Goal: Transaction & Acquisition: Download file/media

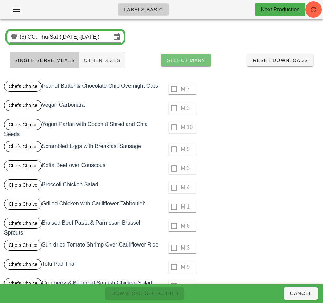
click at [199, 62] on span "Select Many" at bounding box center [186, 60] width 39 height 5
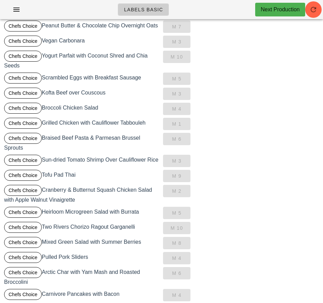
scroll to position [59, 0]
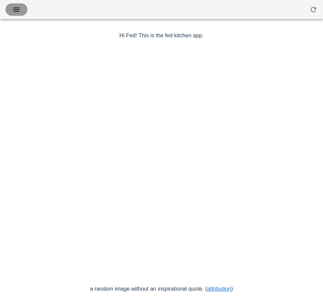
click at [18, 10] on icon "button" at bounding box center [16, 9] width 8 height 8
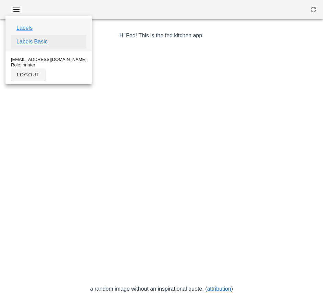
click at [41, 42] on link "Labels Basic" at bounding box center [31, 42] width 31 height 8
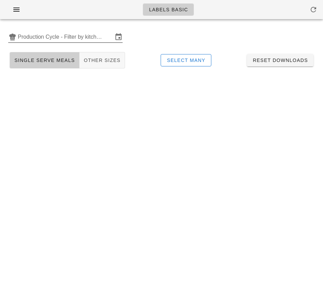
click at [51, 38] on input "Production Cycle - Filter by kitchen production schedules" at bounding box center [65, 37] width 95 height 11
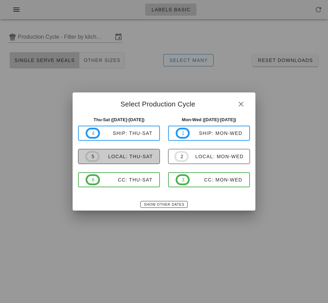
click at [132, 159] on div "local: Thu-Sat" at bounding box center [126, 156] width 53 height 5
type input "local: Thu-Sat ([DATE]-[DATE])"
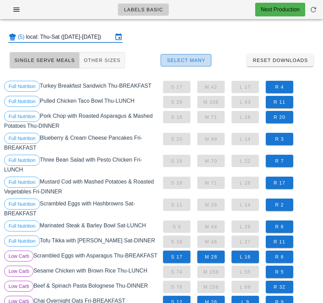
click at [196, 62] on span "Select Many" at bounding box center [186, 60] width 39 height 5
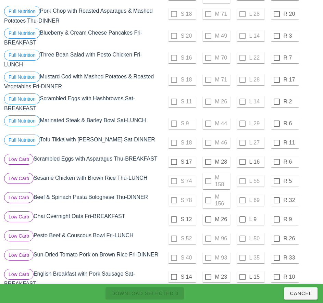
scroll to position [114, 0]
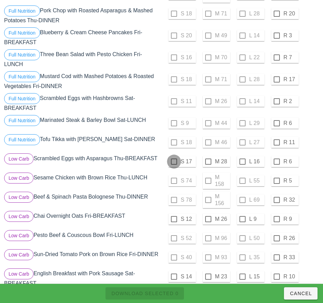
click at [174, 162] on div at bounding box center [174, 162] width 12 height 12
checkbox input "true"
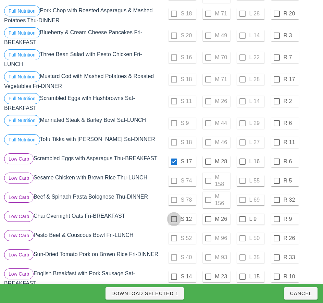
click at [174, 219] on div at bounding box center [174, 219] width 12 height 12
checkbox input "true"
click at [173, 277] on div at bounding box center [174, 277] width 12 height 12
checkbox input "true"
click at [172, 296] on span "Download Selected 3" at bounding box center [145, 293] width 68 height 5
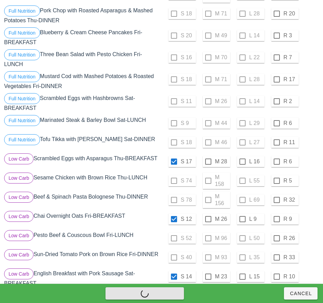
checkbox input "false"
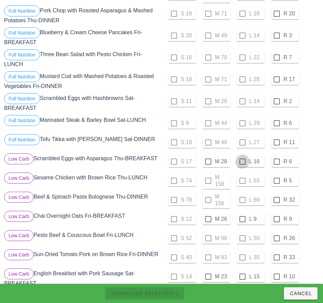
click at [242, 162] on div at bounding box center [243, 162] width 12 height 12
checkbox input "true"
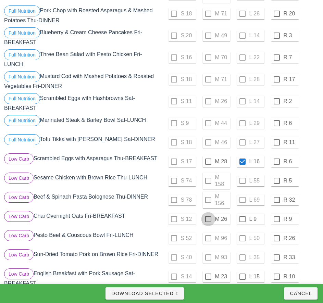
click at [208, 219] on div at bounding box center [209, 219] width 12 height 12
checkbox input "true"
click at [242, 277] on div at bounding box center [243, 277] width 12 height 12
checkbox input "true"
click at [169, 296] on span "Download Selected 3" at bounding box center [145, 293] width 68 height 5
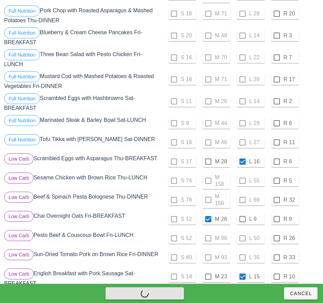
checkbox input "false"
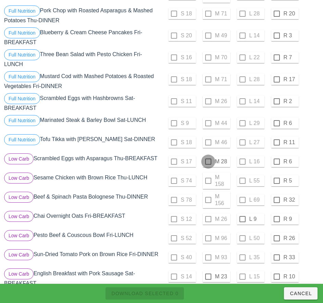
click at [208, 162] on div at bounding box center [209, 162] width 12 height 12
checkbox input "true"
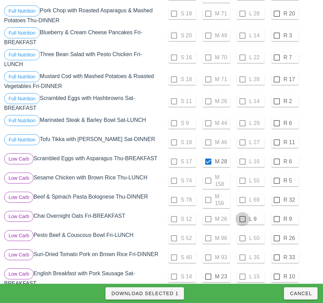
click at [242, 219] on div at bounding box center [243, 219] width 12 height 12
checkbox input "true"
click at [208, 278] on div at bounding box center [209, 277] width 12 height 12
checkbox input "true"
click at [168, 294] on span "Download Selected 3" at bounding box center [145, 293] width 68 height 5
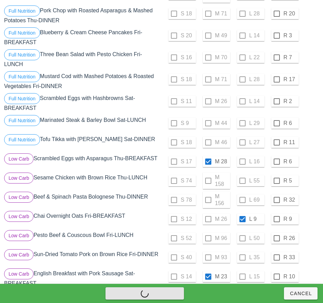
checkbox input "false"
